Goal: Task Accomplishment & Management: Use online tool/utility

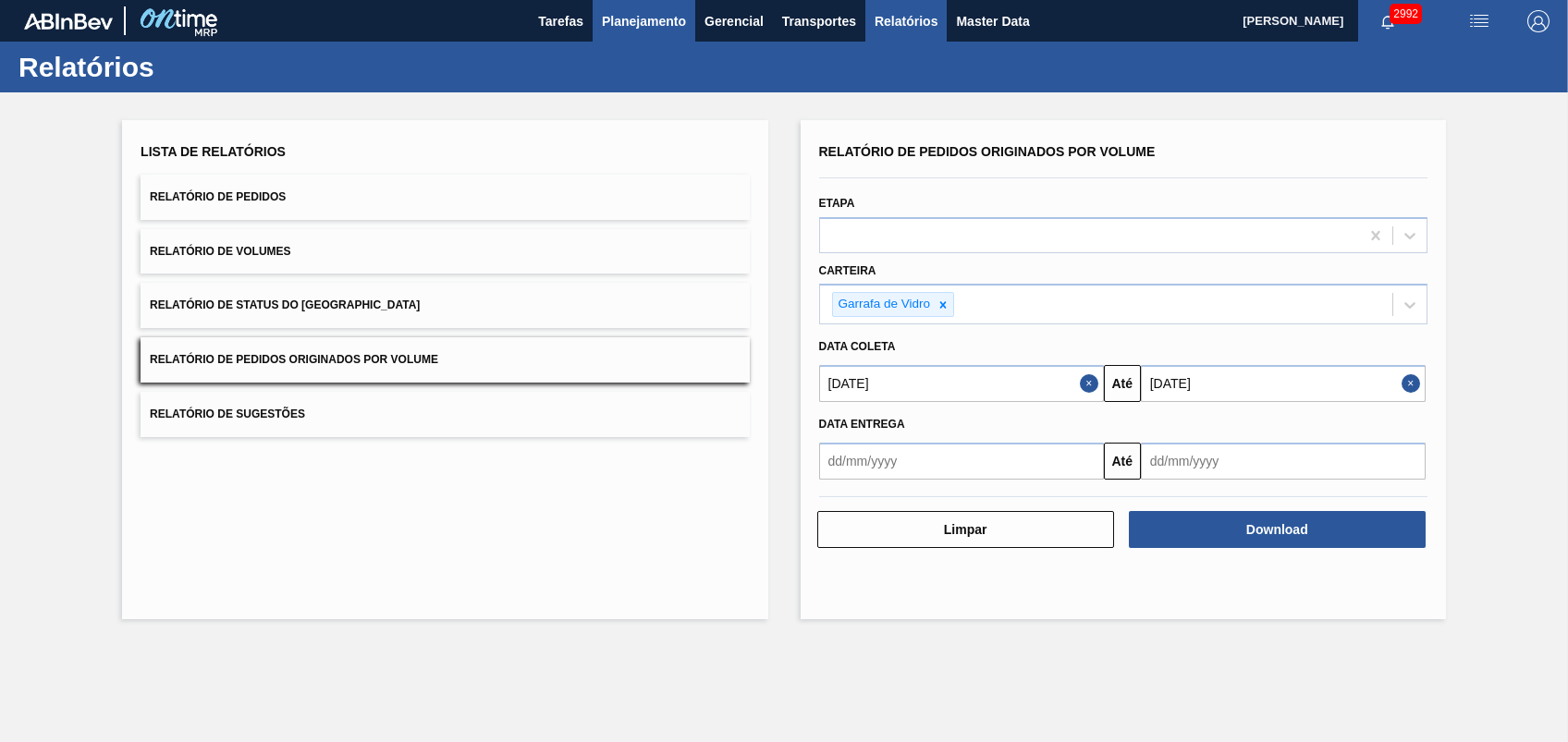
click at [608, 21] on span "Planejamento" at bounding box center [644, 21] width 84 height 23
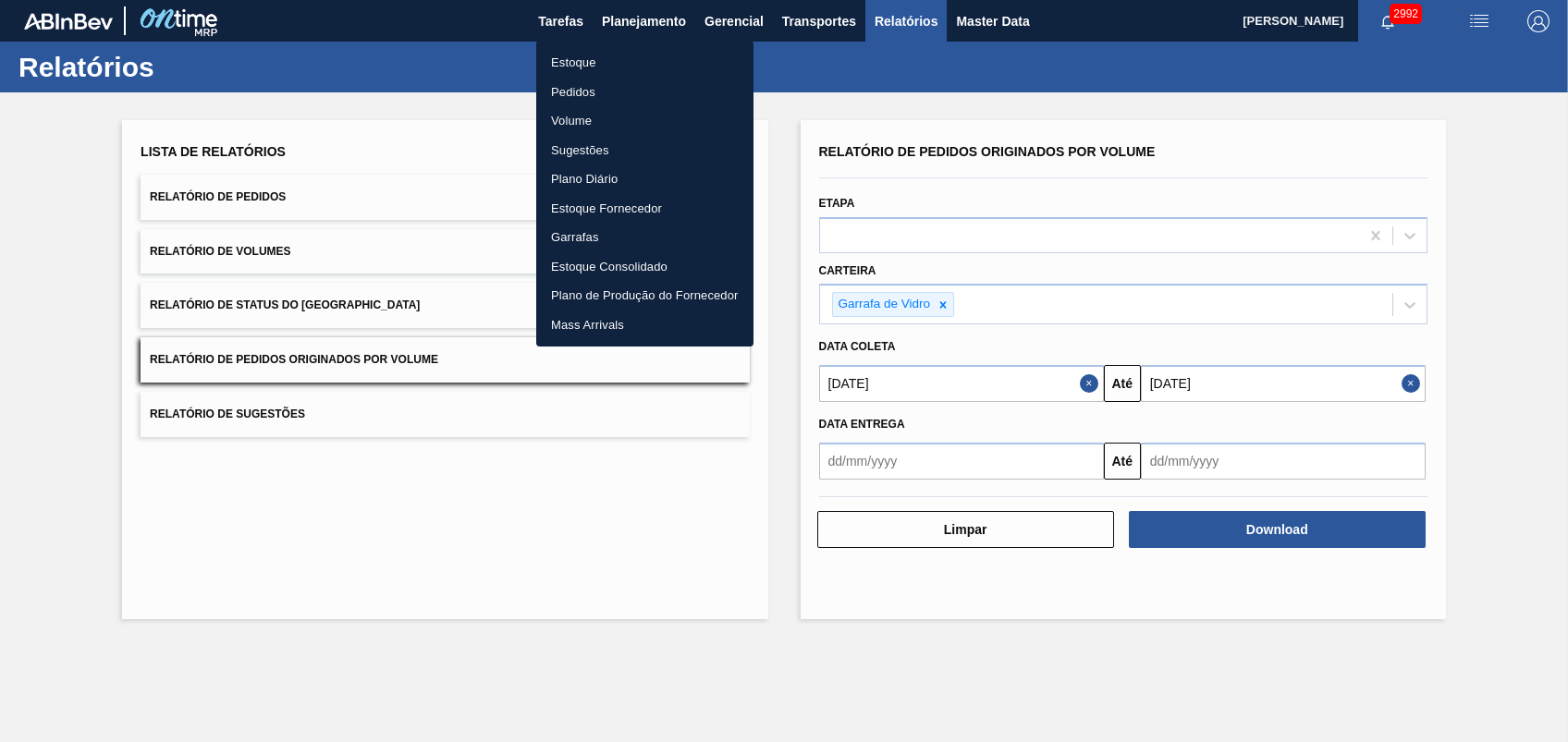
click at [584, 97] on li "Pedidos" at bounding box center [645, 93] width 217 height 30
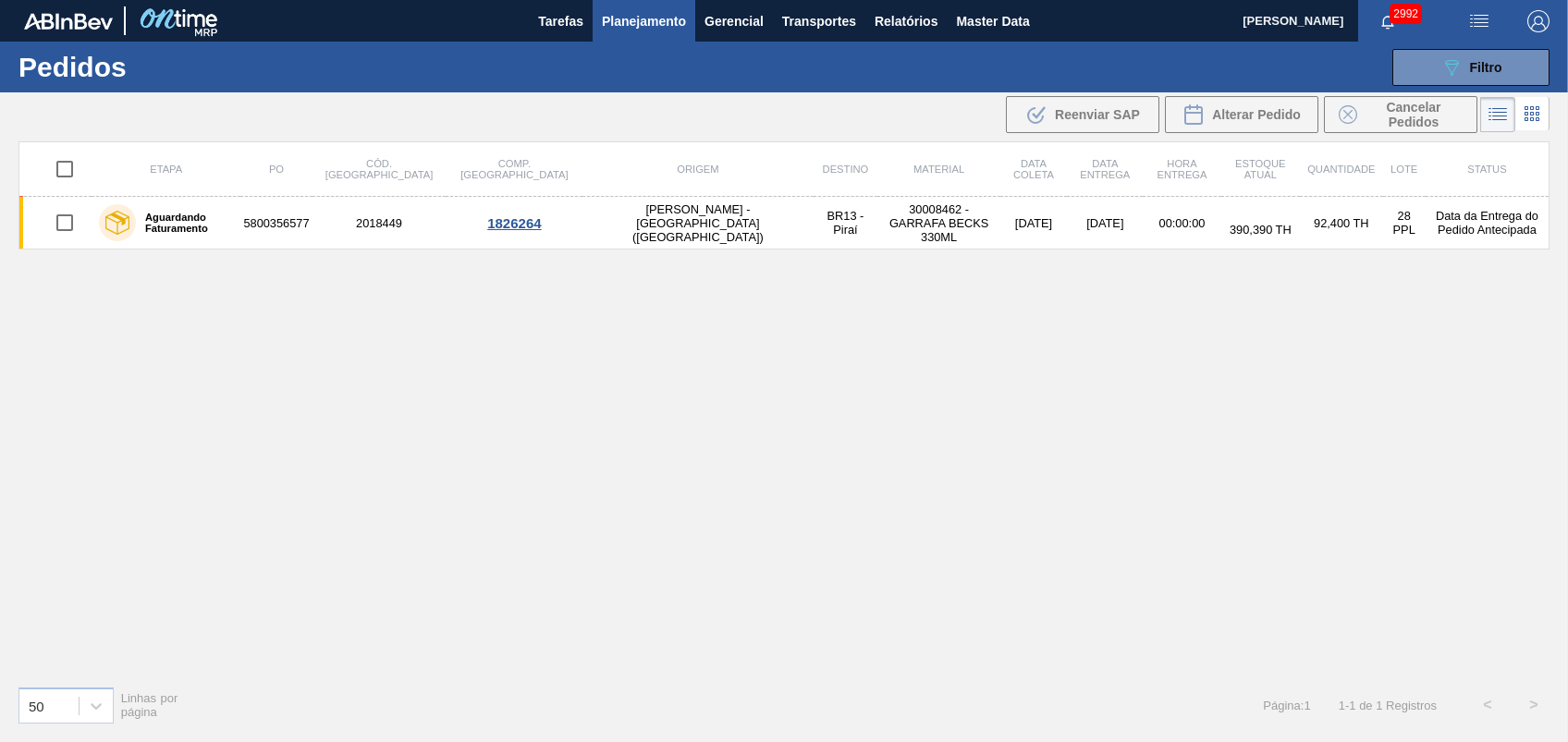
drag, startPoint x: 1441, startPoint y: 67, endPoint x: 1415, endPoint y: 101, distance: 42.8
click at [1441, 66] on icon "089F7B8B-B2A5-4AFE-B5C0-19BA573D28AC" at bounding box center [1452, 67] width 23 height 23
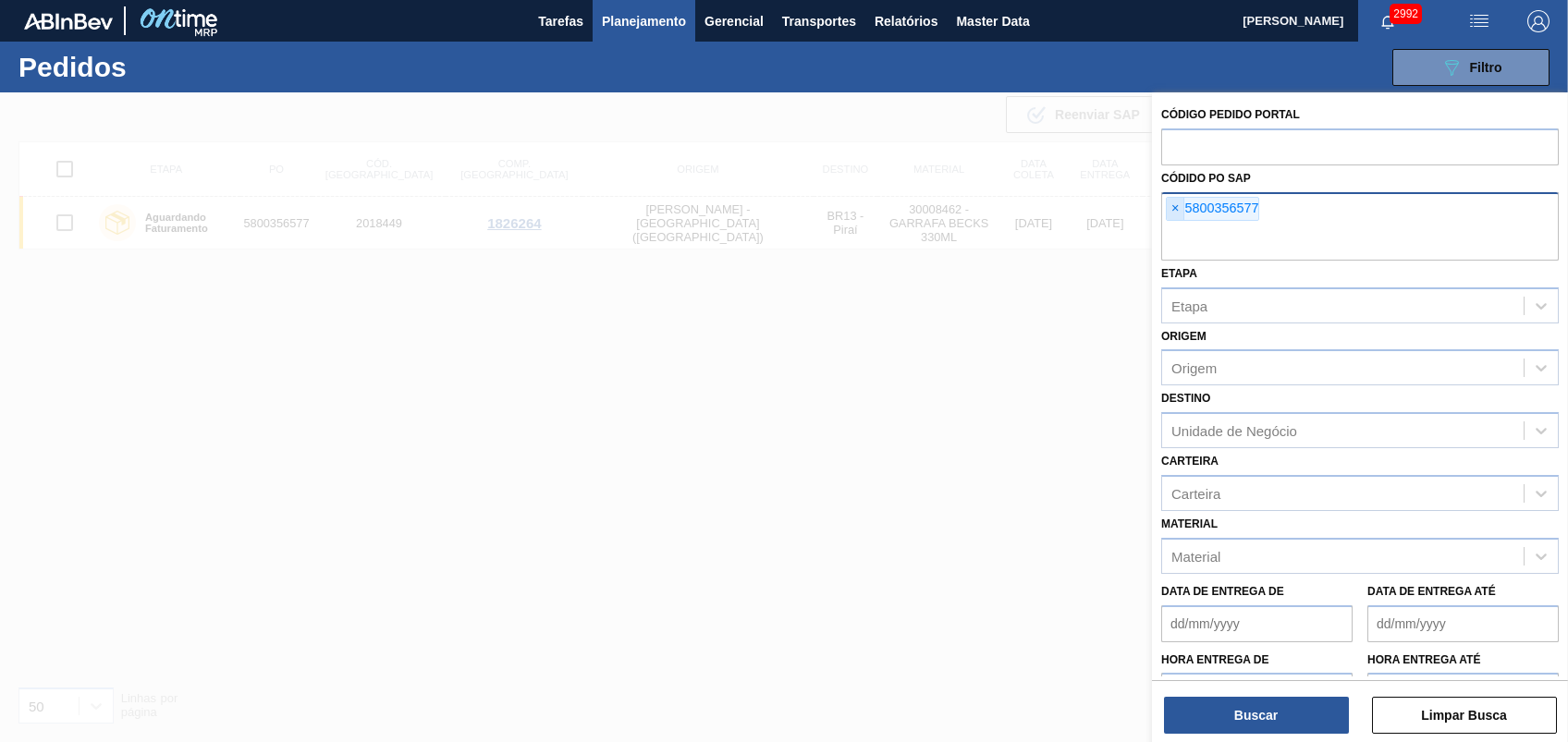
click at [1170, 198] on span "×" at bounding box center [1176, 209] width 18 height 23
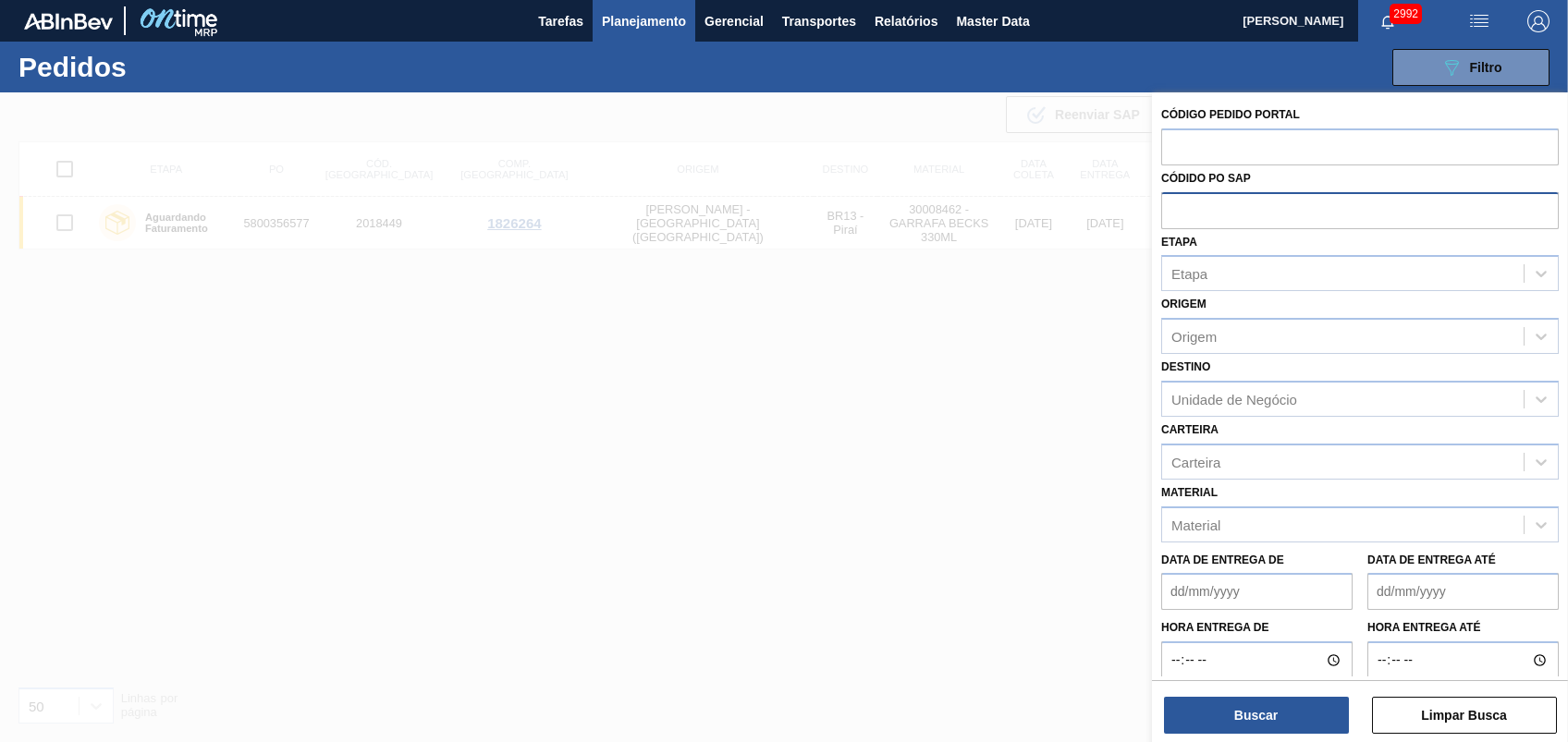
paste input "text"
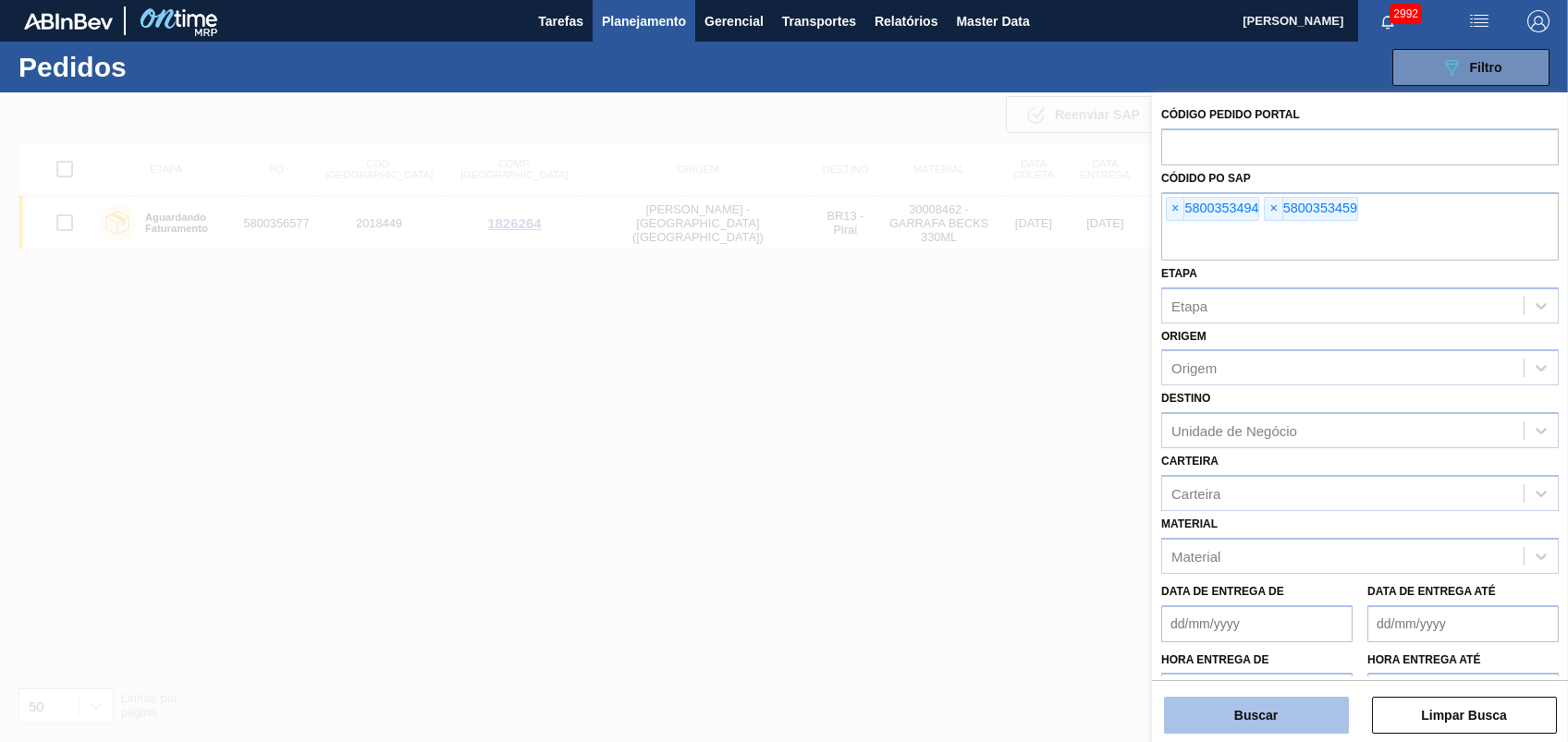
click at [1272, 724] on button "Buscar" at bounding box center [1257, 715] width 185 height 37
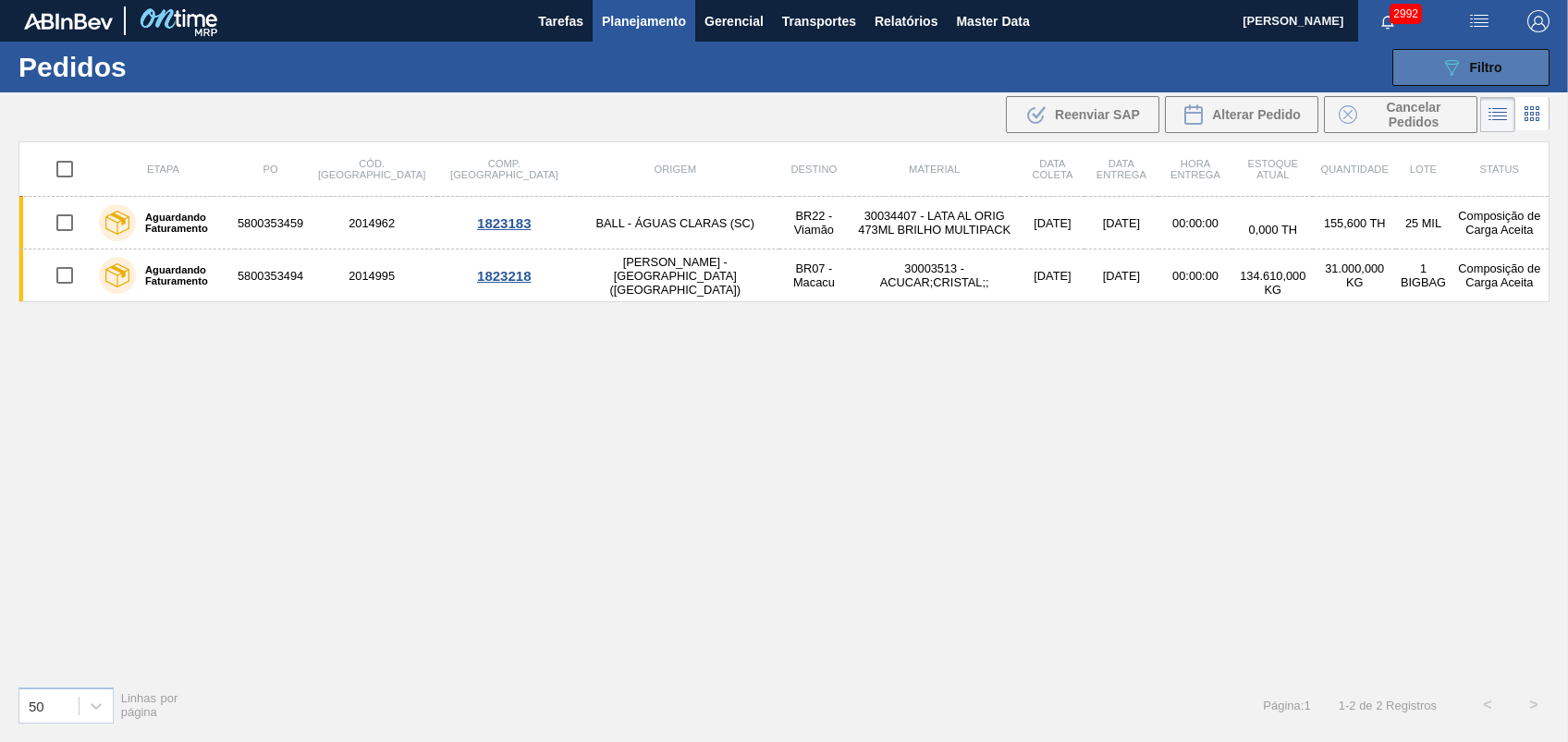
click at [1452, 64] on icon at bounding box center [1453, 68] width 14 height 16
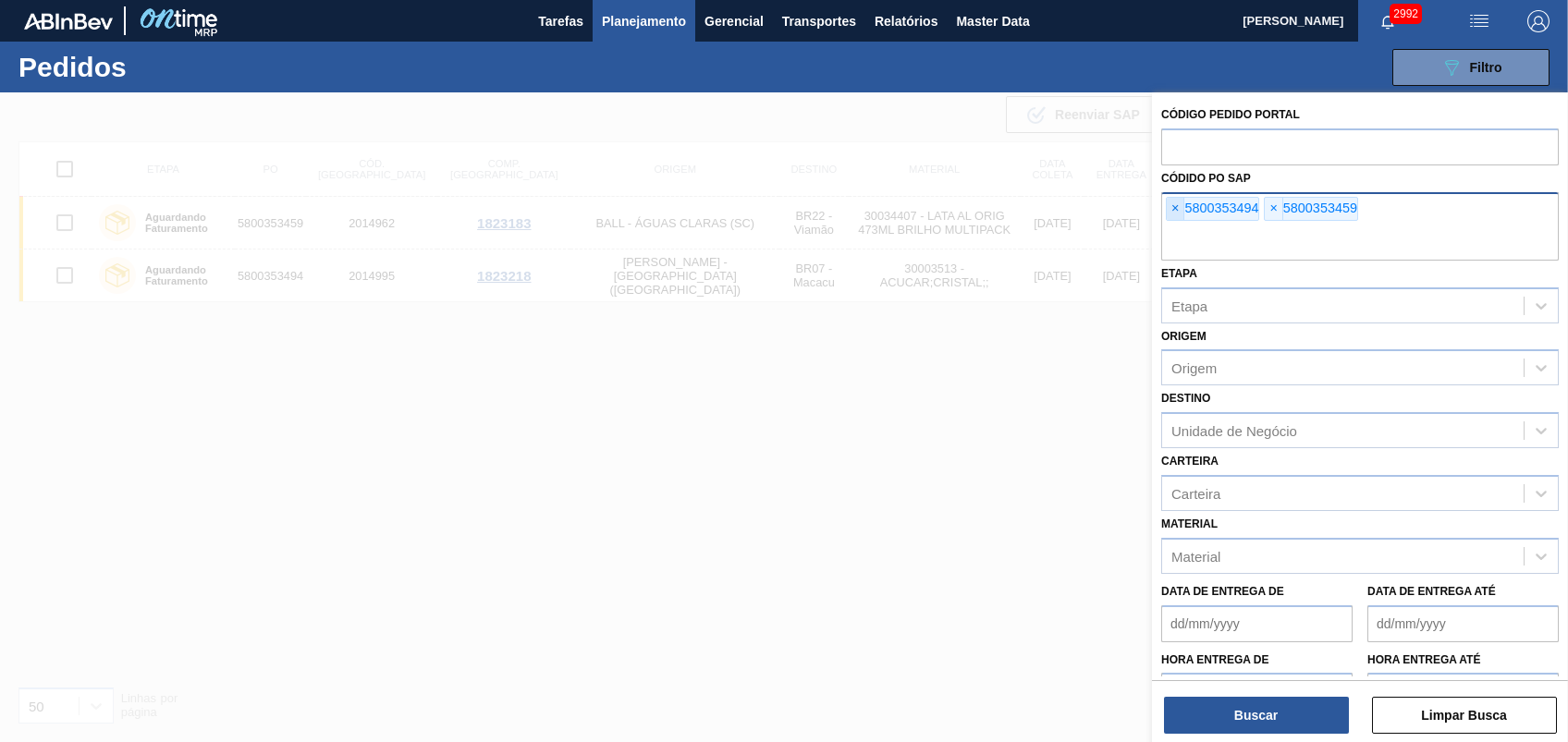
click at [1176, 198] on span "×" at bounding box center [1176, 209] width 18 height 23
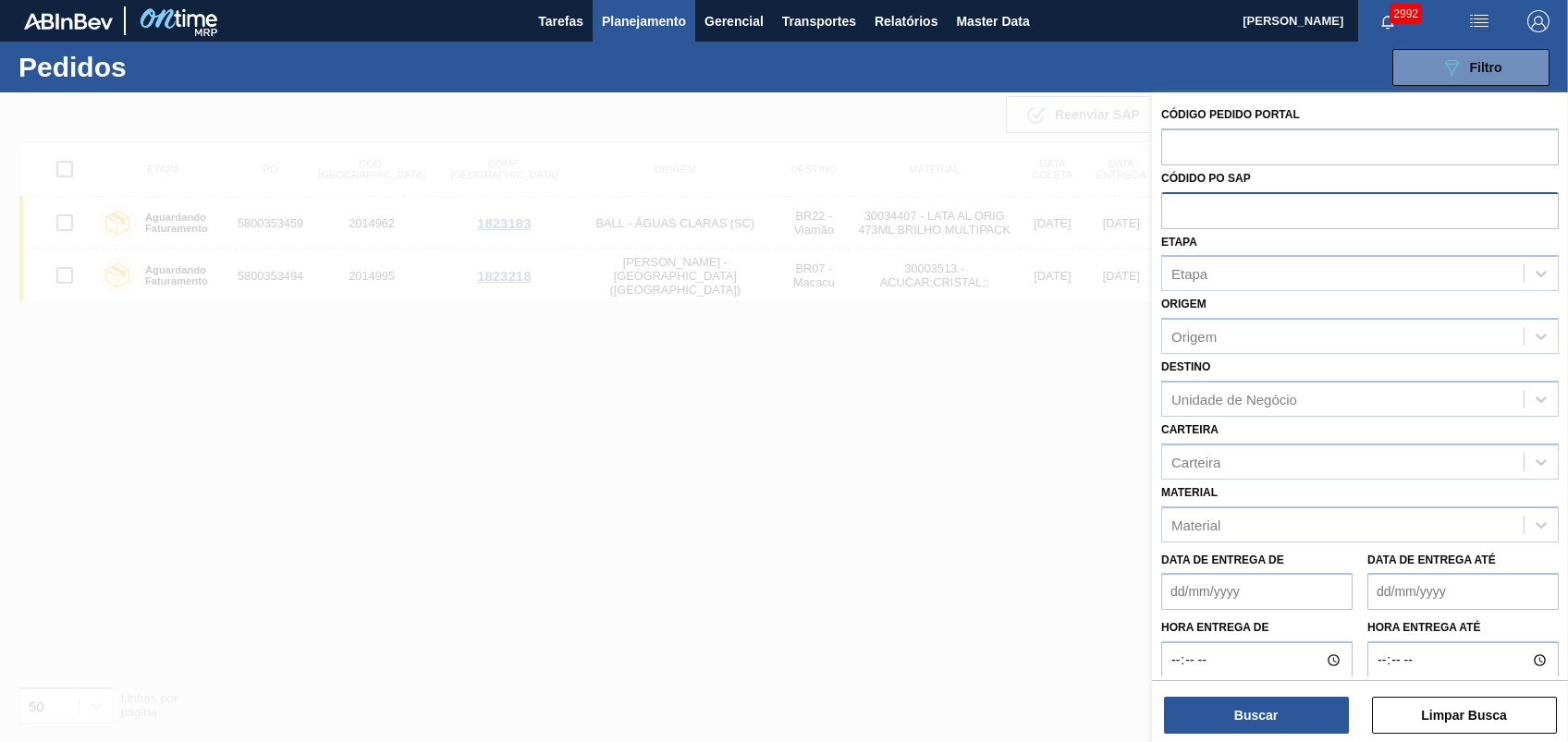
click at [1176, 197] on input "text" at bounding box center [1359, 210] width 397 height 35
paste input "text"
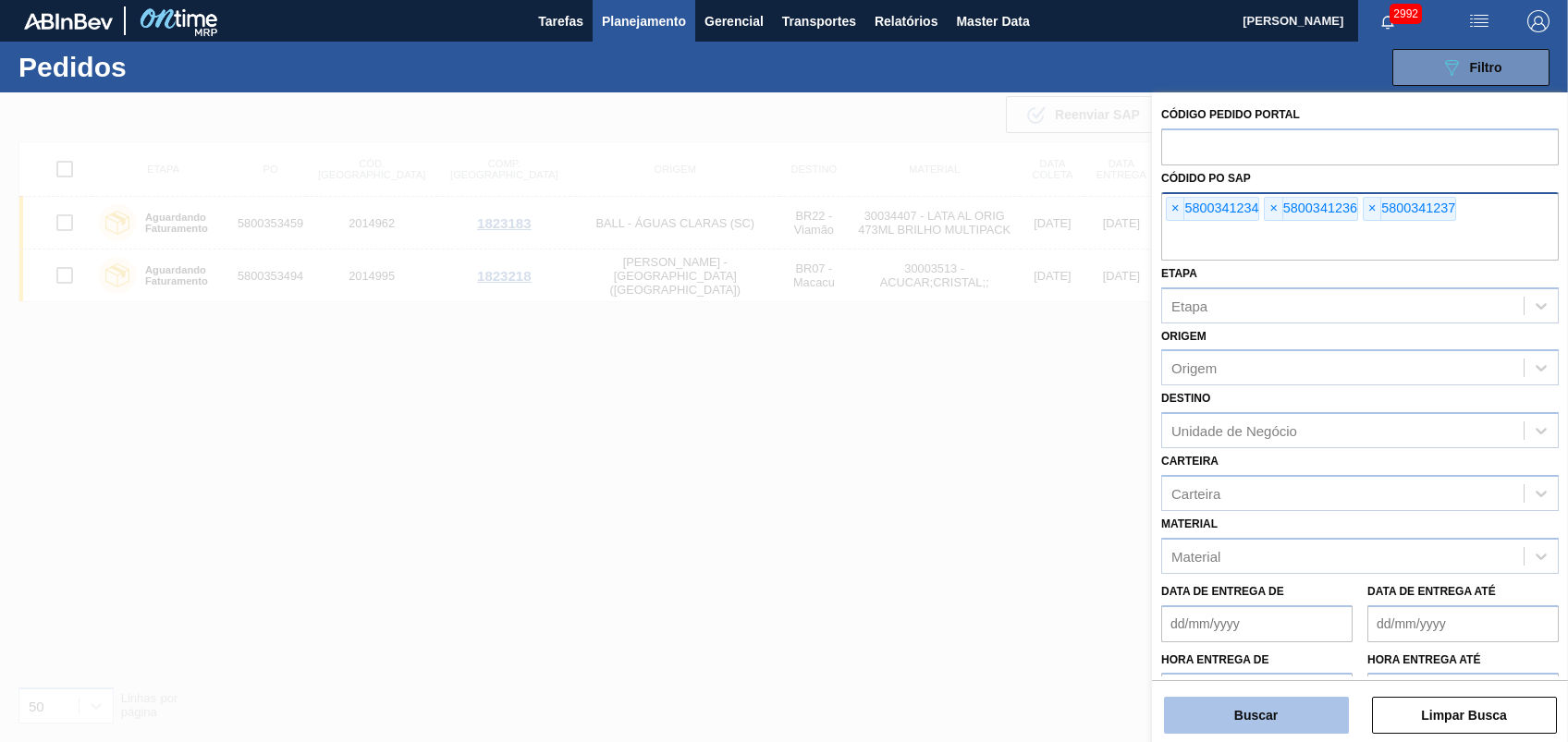
click at [1228, 715] on button "Buscar" at bounding box center [1257, 715] width 185 height 37
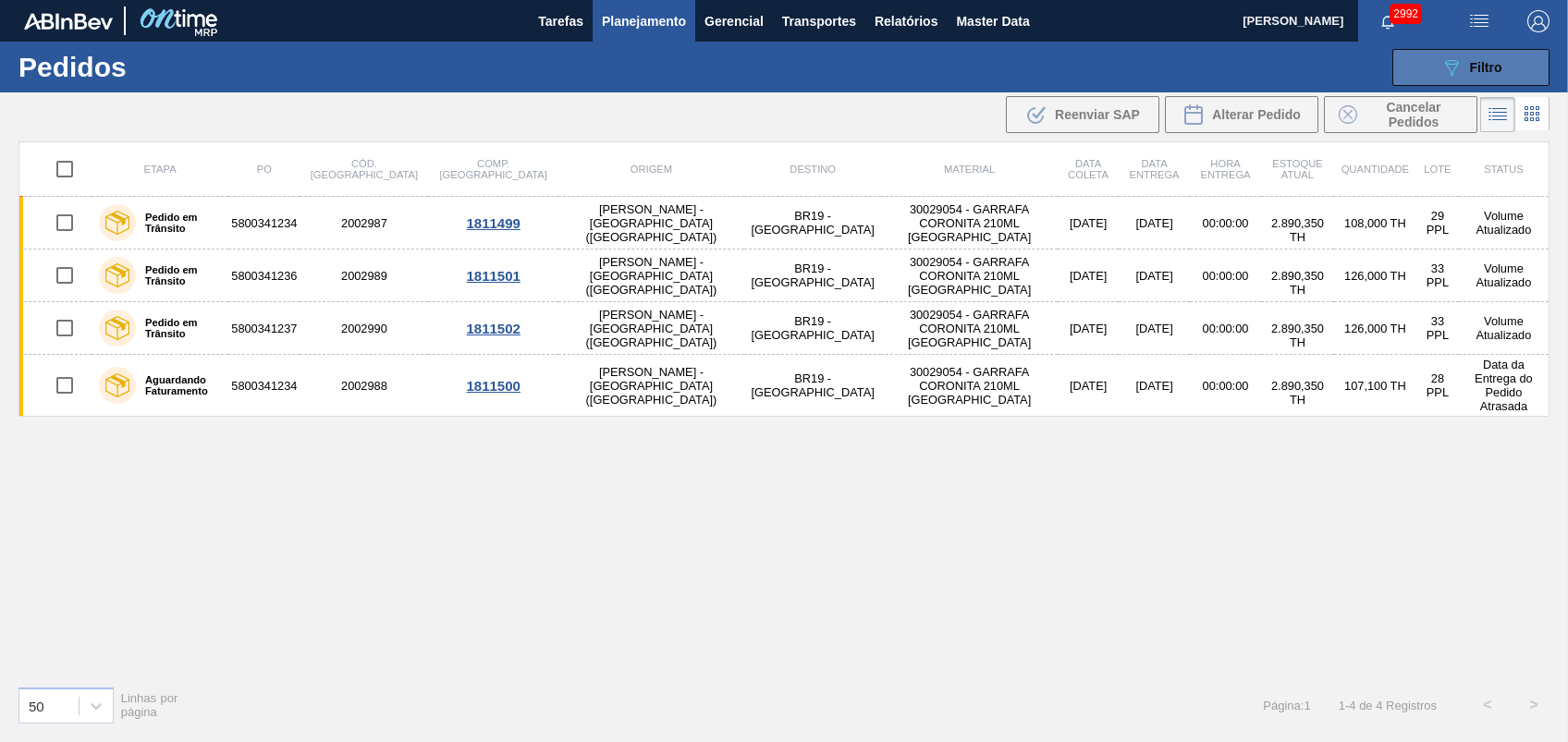
click at [1464, 67] on div "089F7B8B-B2A5-4AFE-B5C0-19BA573D28AC Filtro" at bounding box center [1471, 67] width 62 height 23
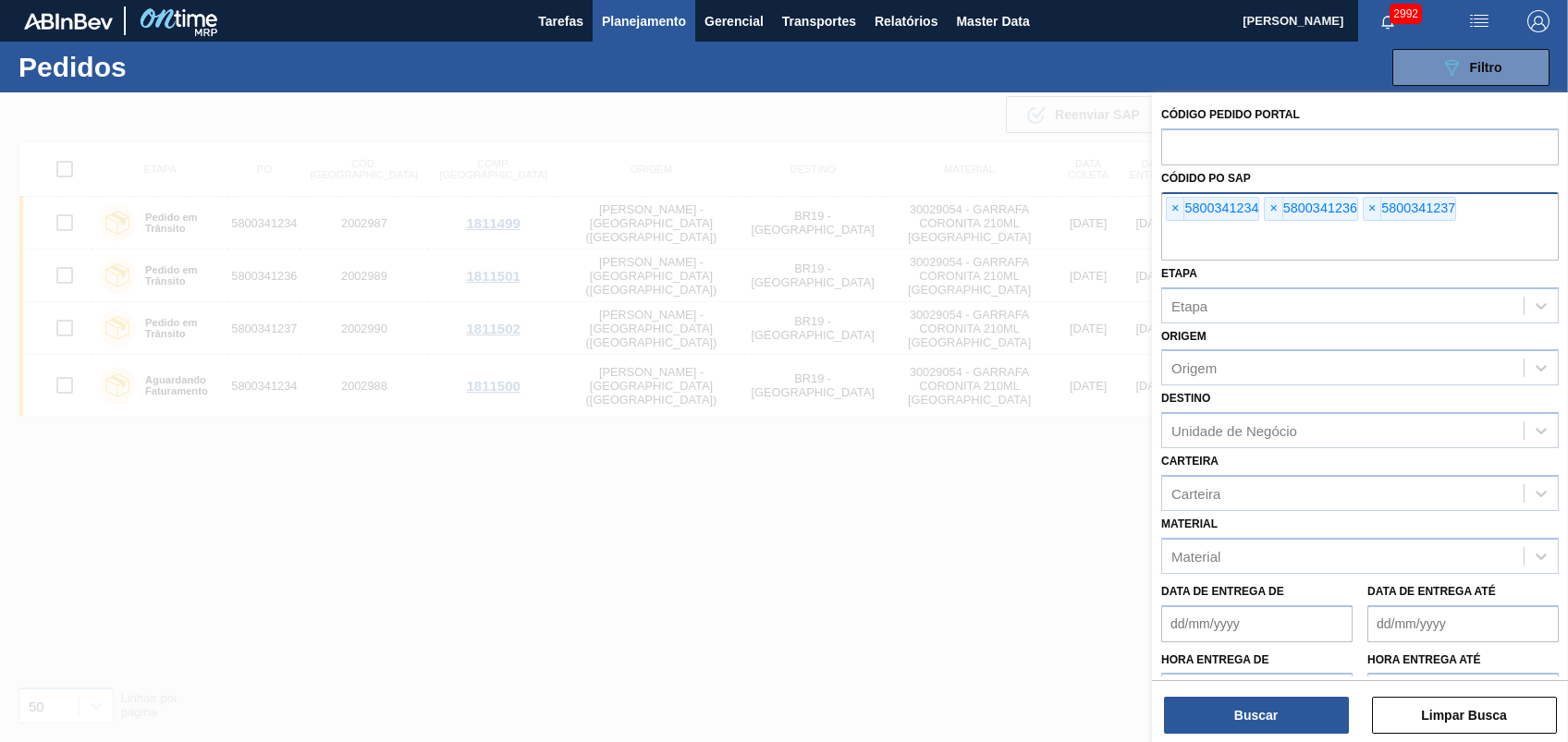
click at [1174, 194] on div "× 5800341234 × 5800341236 × 5800341237" at bounding box center [1359, 226] width 397 height 68
click at [1173, 200] on span "×" at bounding box center [1176, 209] width 18 height 23
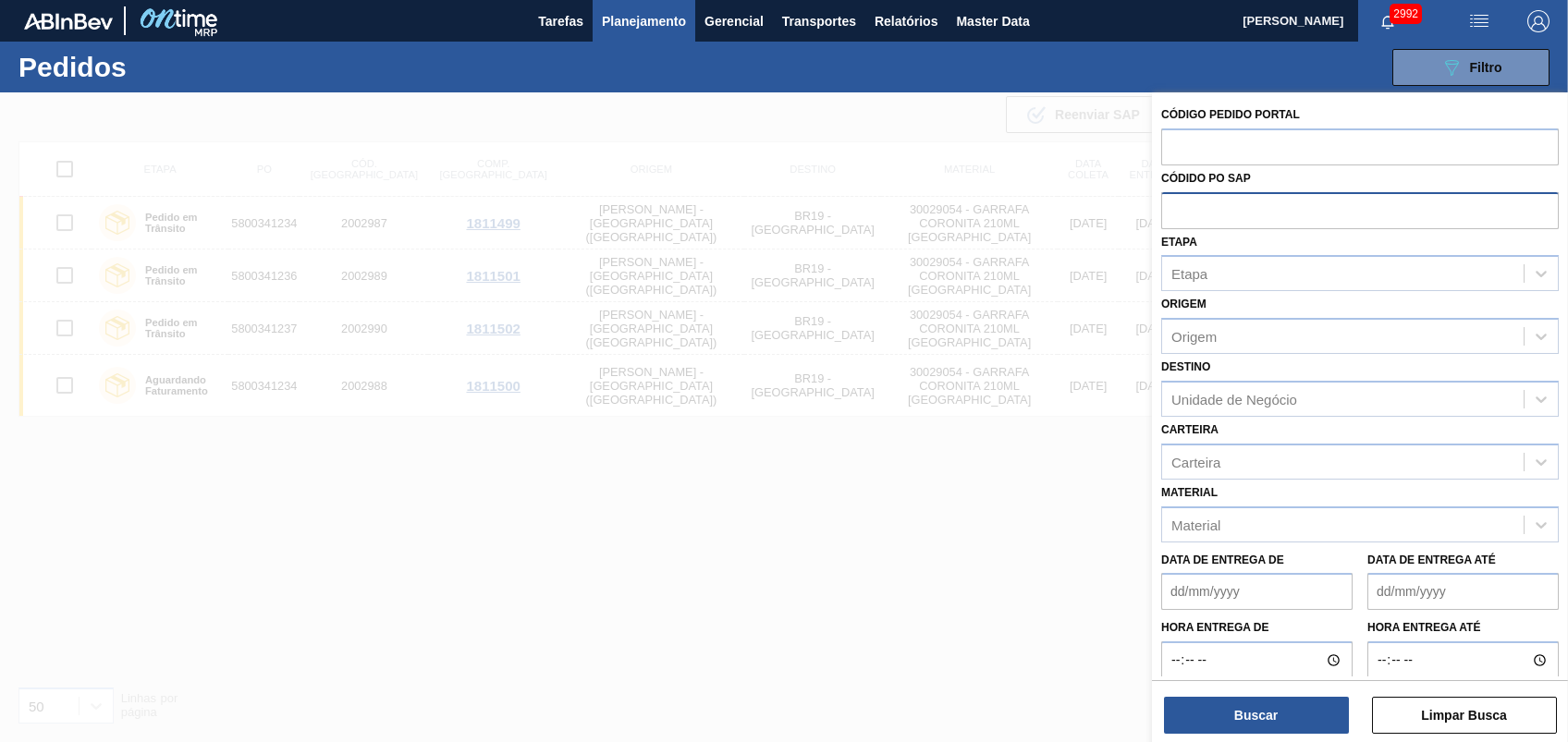
click at [1173, 200] on input "text" at bounding box center [1359, 210] width 397 height 35
paste input "5800354657"
type input "5800354657"
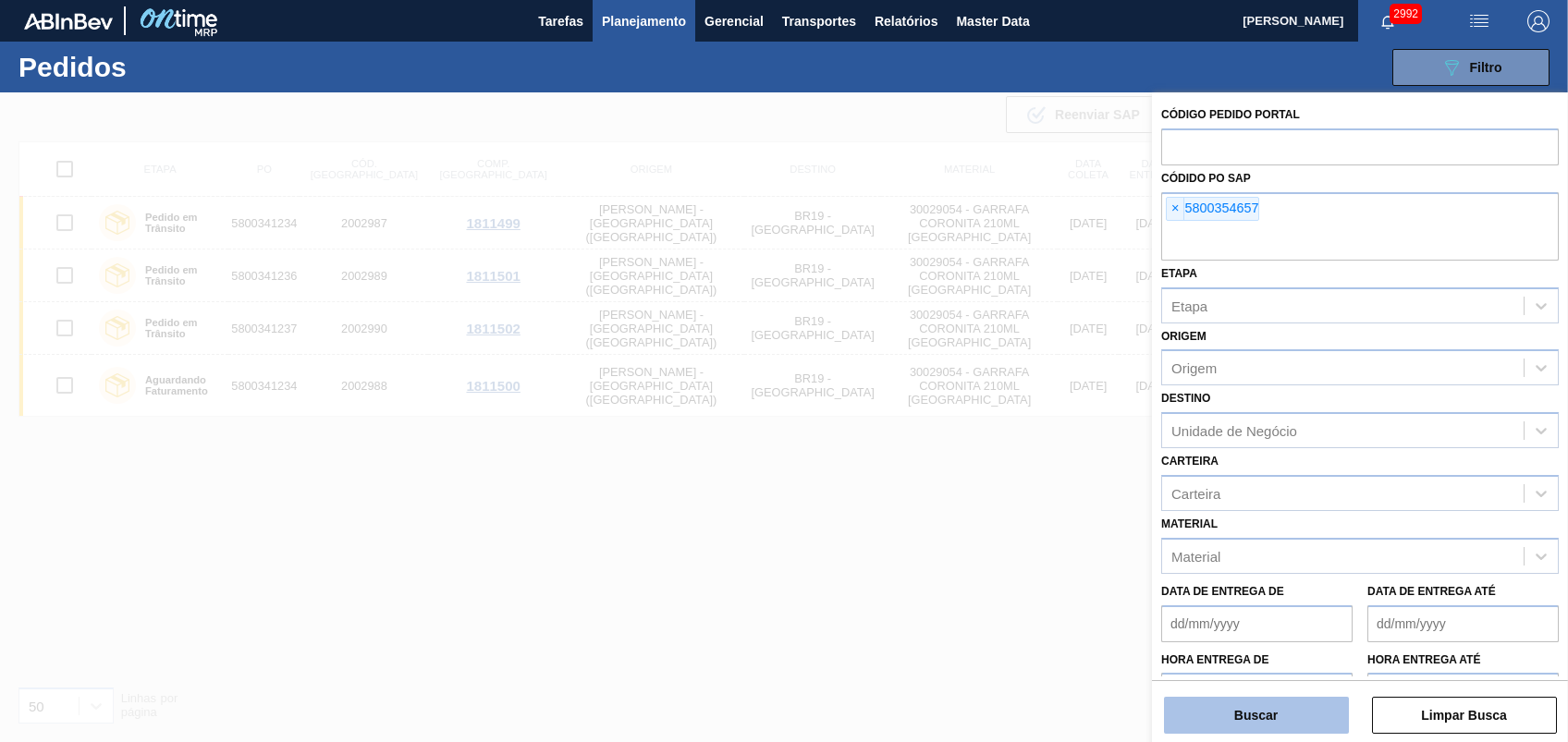
click at [1262, 708] on button "Buscar" at bounding box center [1257, 715] width 185 height 37
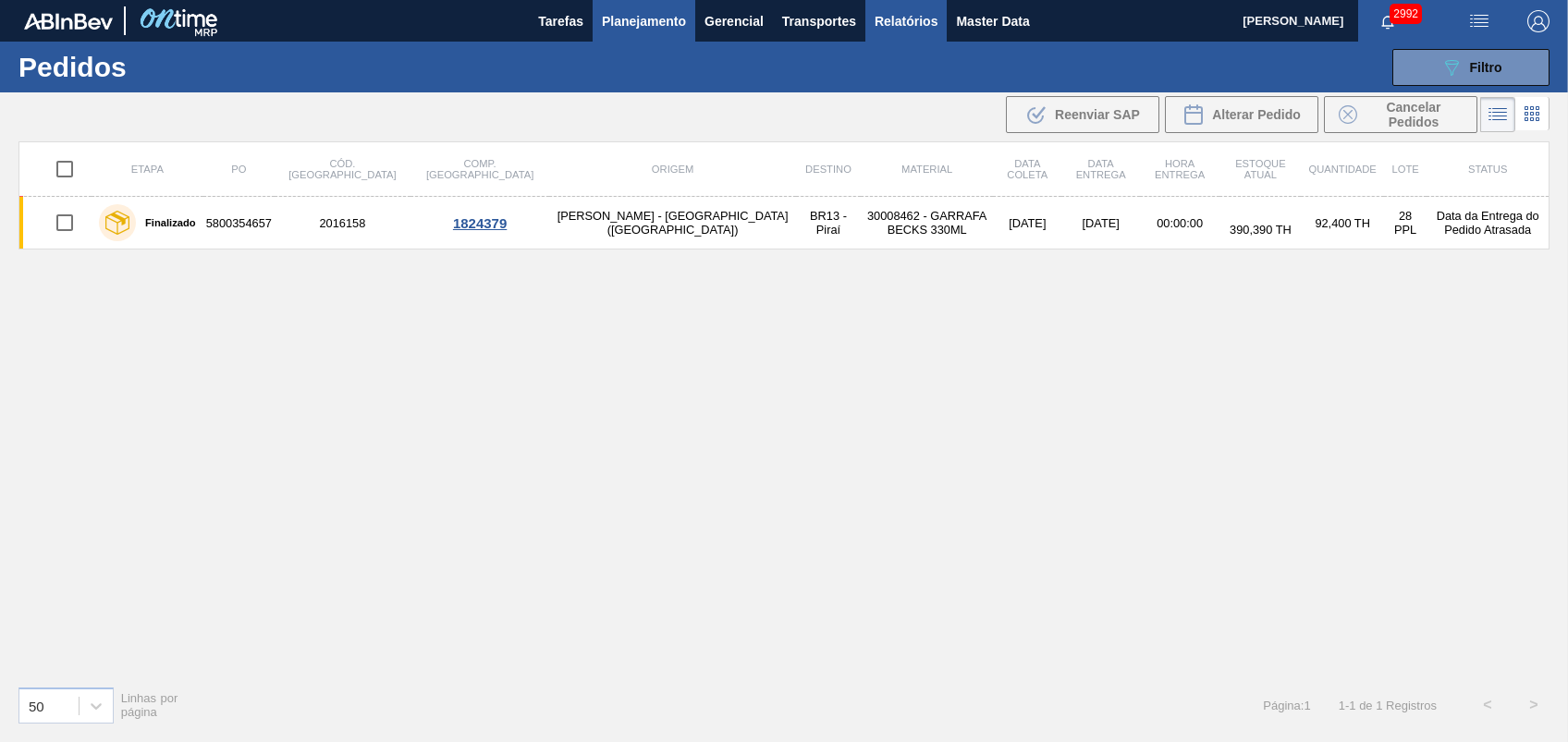
click at [910, 30] on span "Relatórios" at bounding box center [907, 21] width 63 height 23
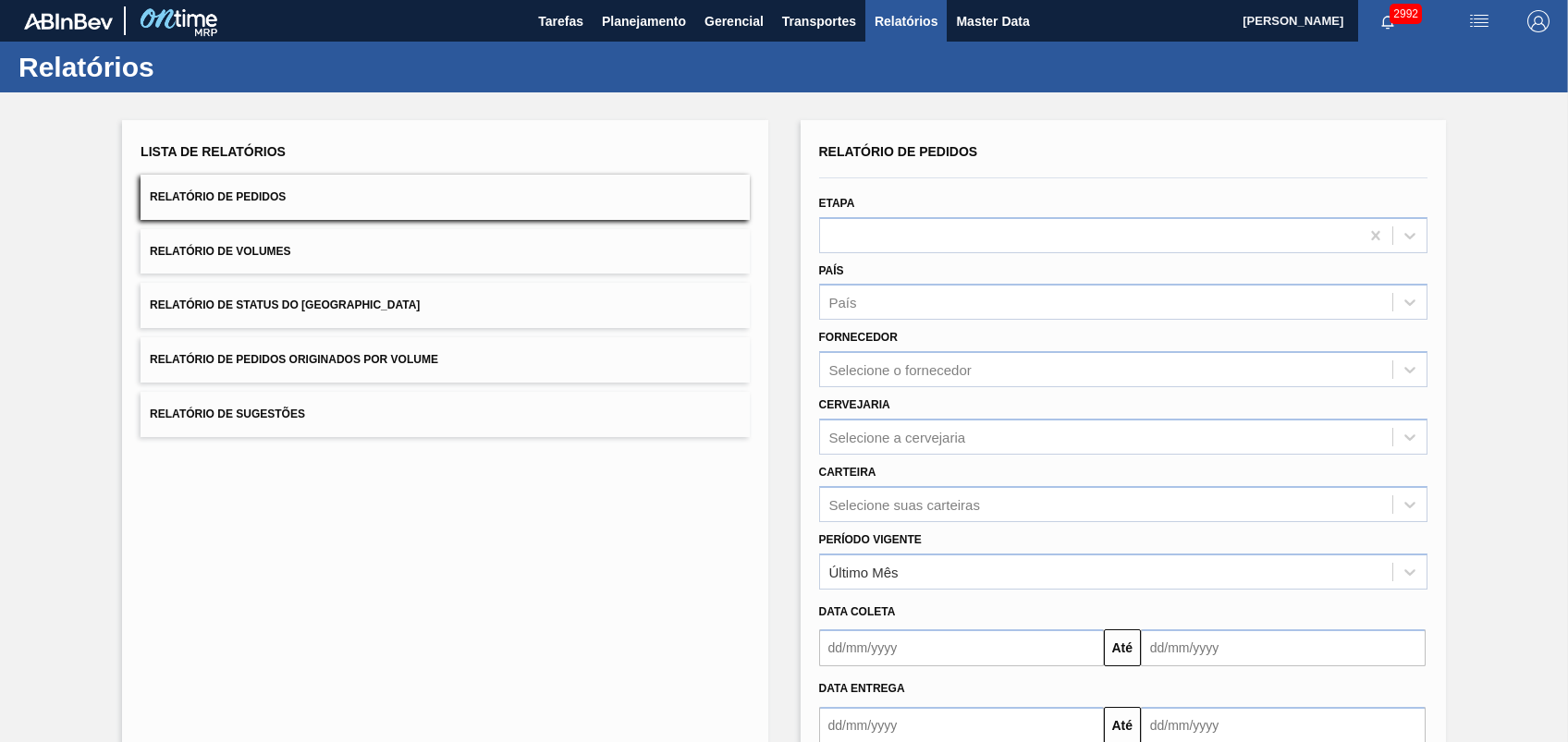
click at [326, 343] on button "Relatório de Pedidos Originados por Volume" at bounding box center [444, 360] width 608 height 45
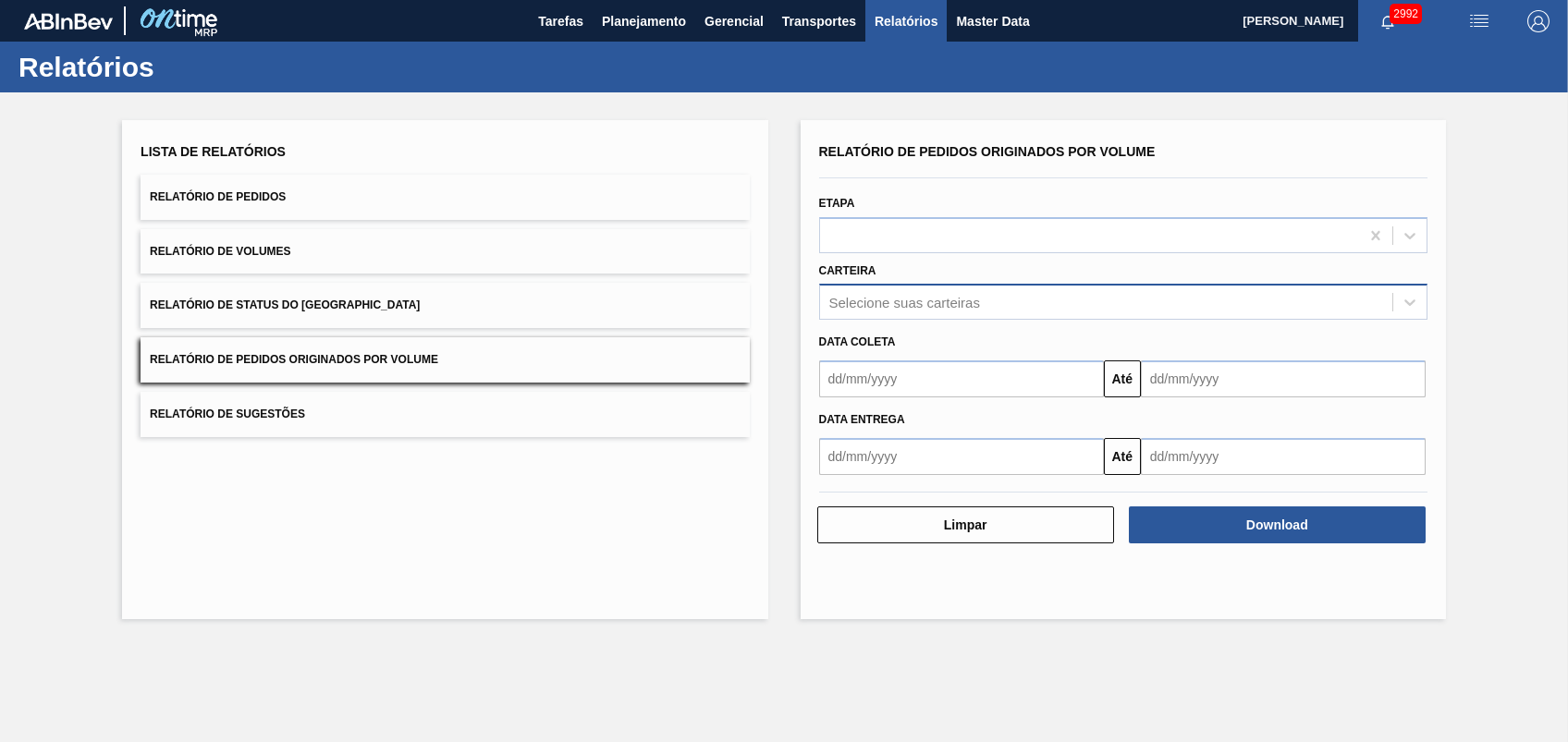
click at [944, 292] on div "Selecione suas carteiras" at bounding box center [1106, 303] width 573 height 27
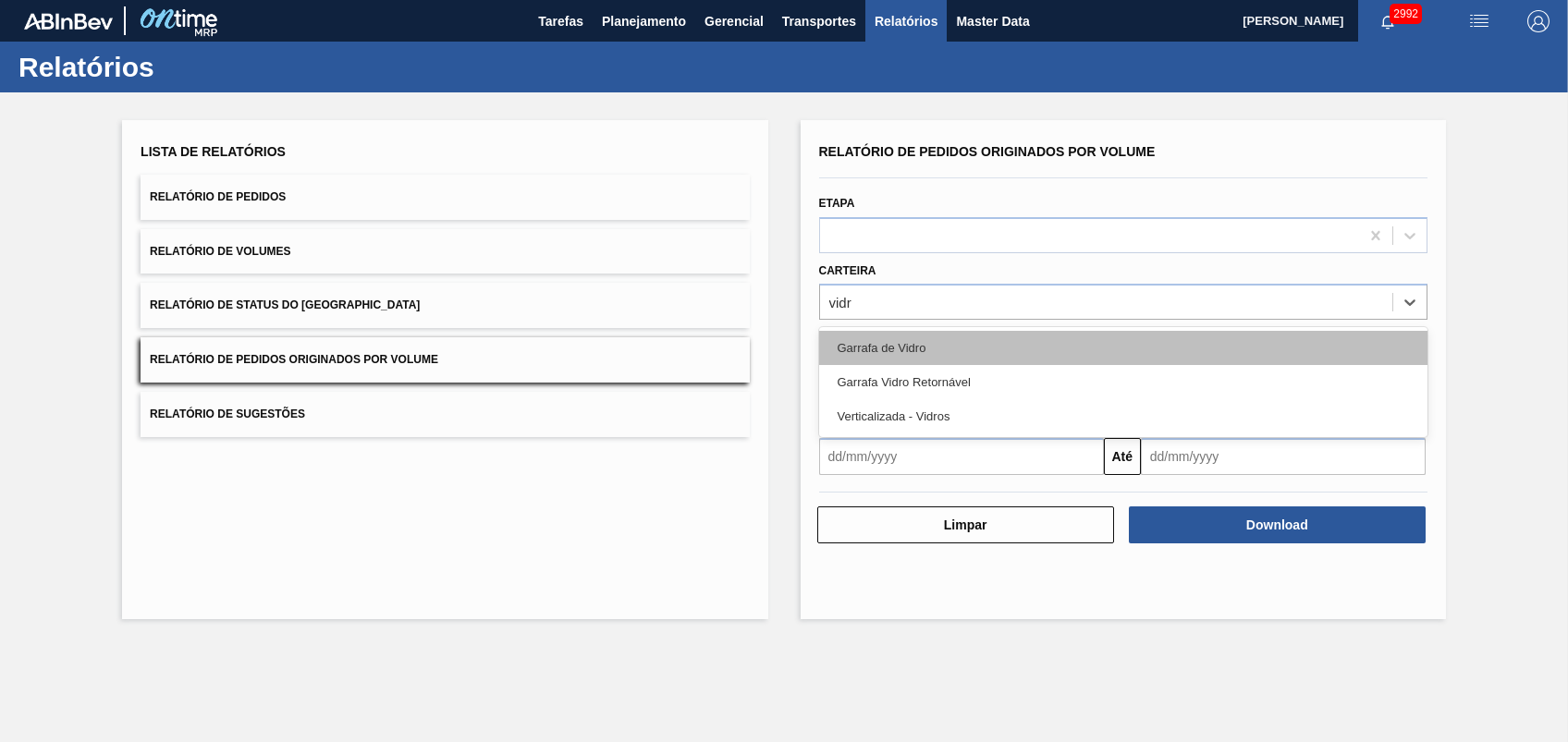
type input "vidro"
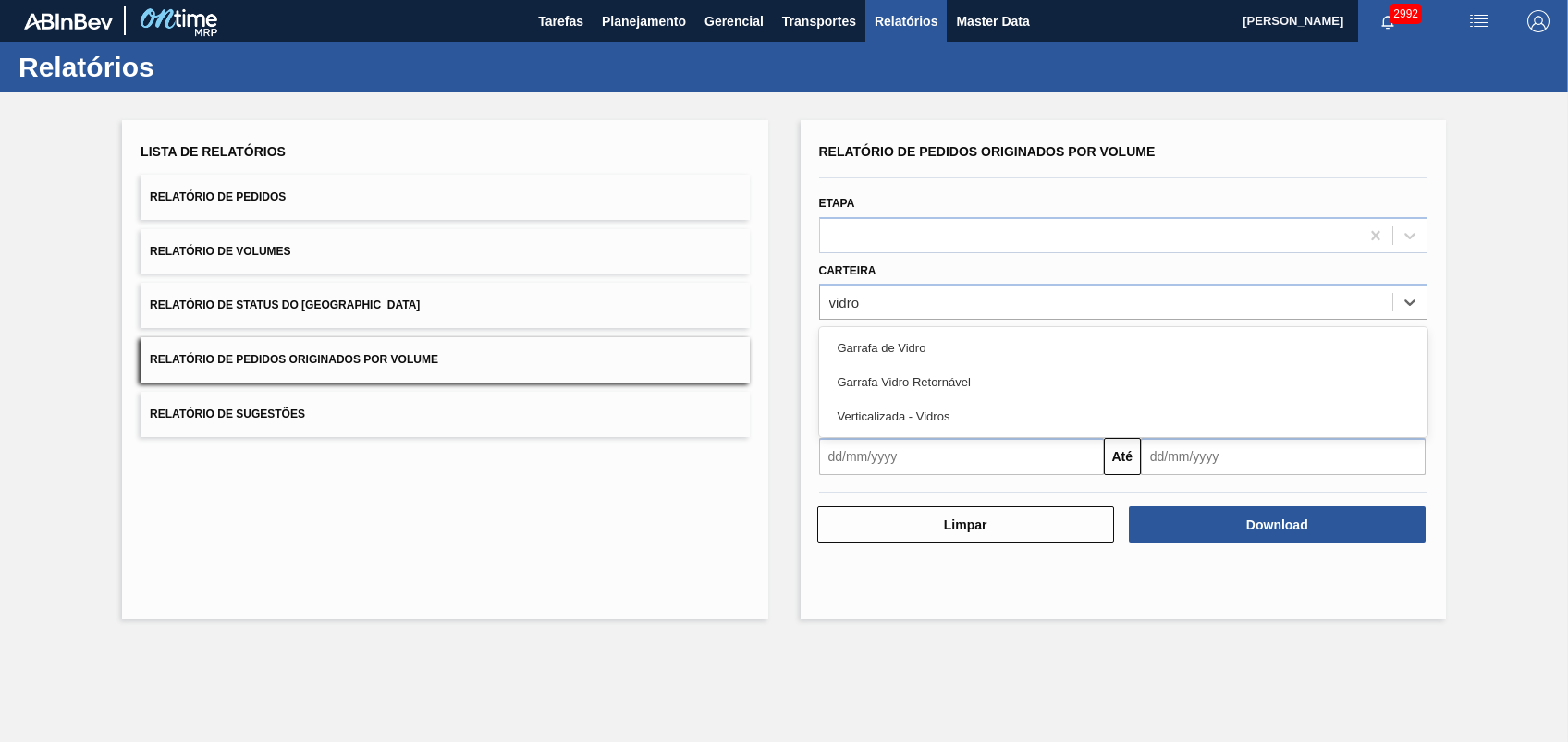
drag, startPoint x: 913, startPoint y: 343, endPoint x: 941, endPoint y: 339, distance: 28.3
click at [915, 337] on div "Garrafa de Vidro" at bounding box center [1123, 348] width 608 height 34
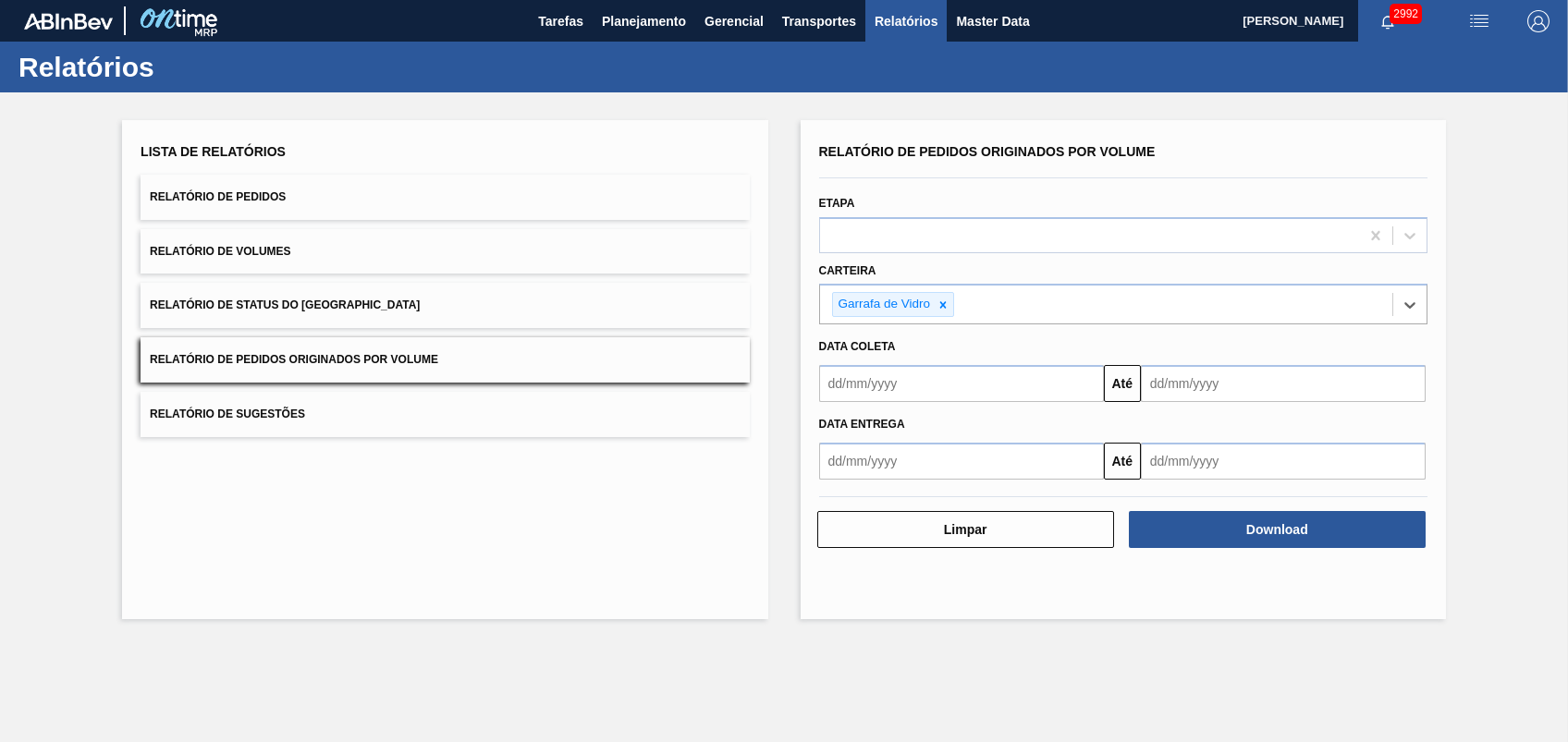
click at [932, 391] on input "text" at bounding box center [961, 384] width 285 height 37
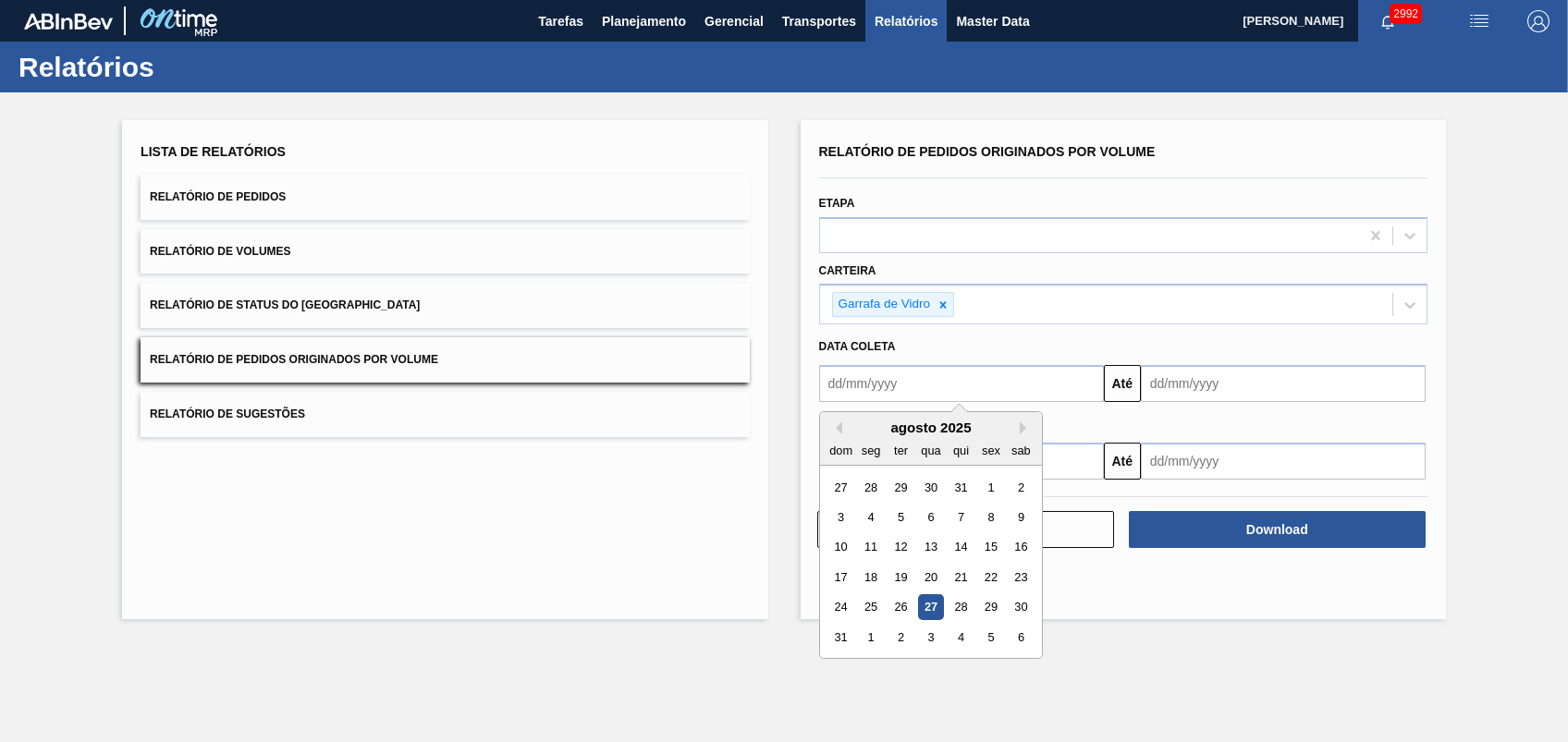
type input "[DATE]"
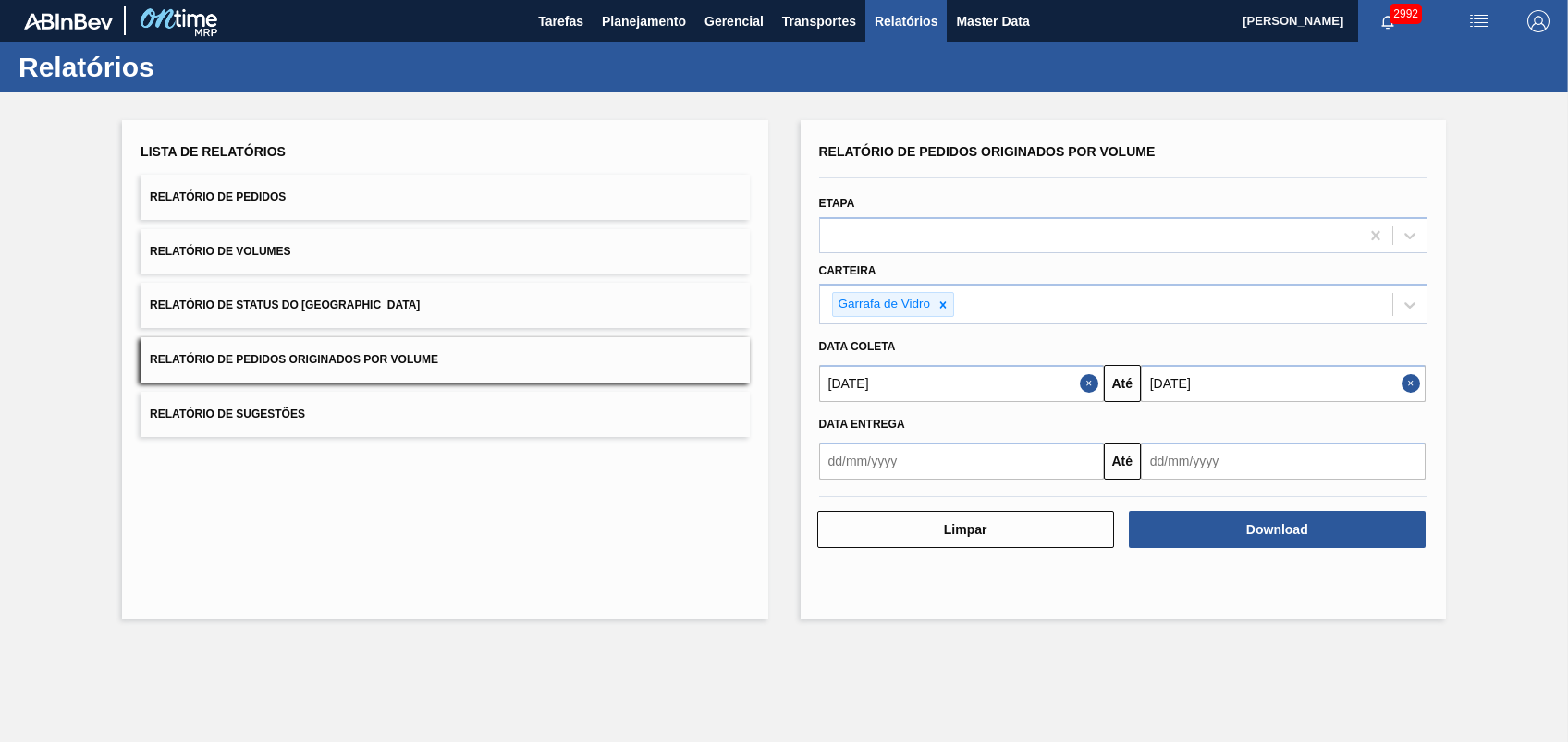
click at [1231, 547] on div "Download" at bounding box center [1279, 529] width 311 height 40
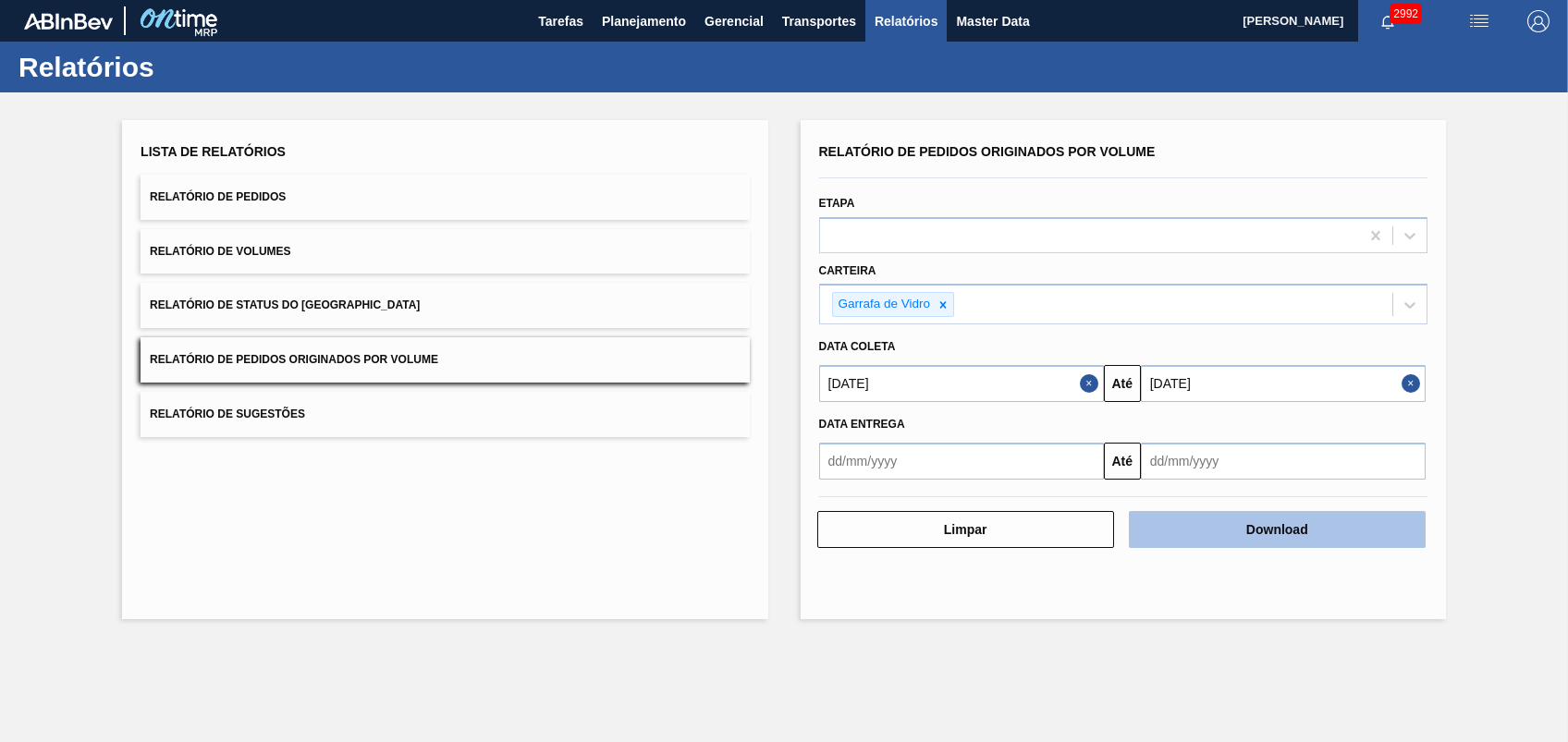
click at [1231, 532] on button "Download" at bounding box center [1277, 530] width 297 height 37
